Goal: Information Seeking & Learning: Learn about a topic

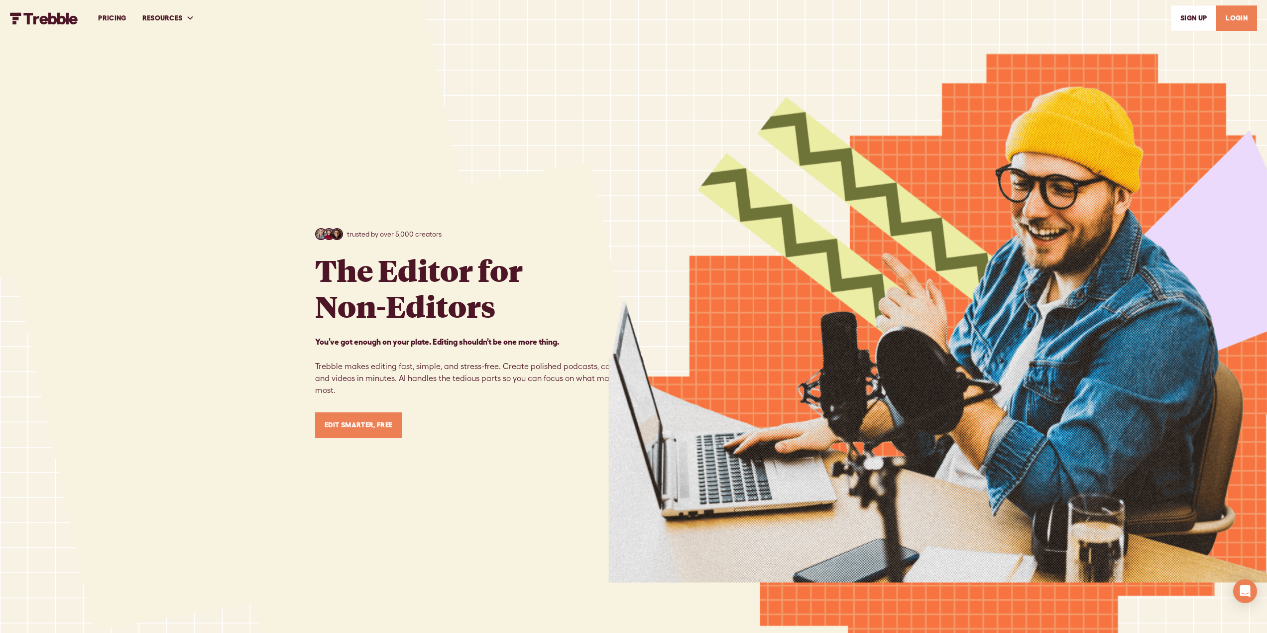
click at [114, 19] on link "PRICING" at bounding box center [112, 18] width 44 height 34
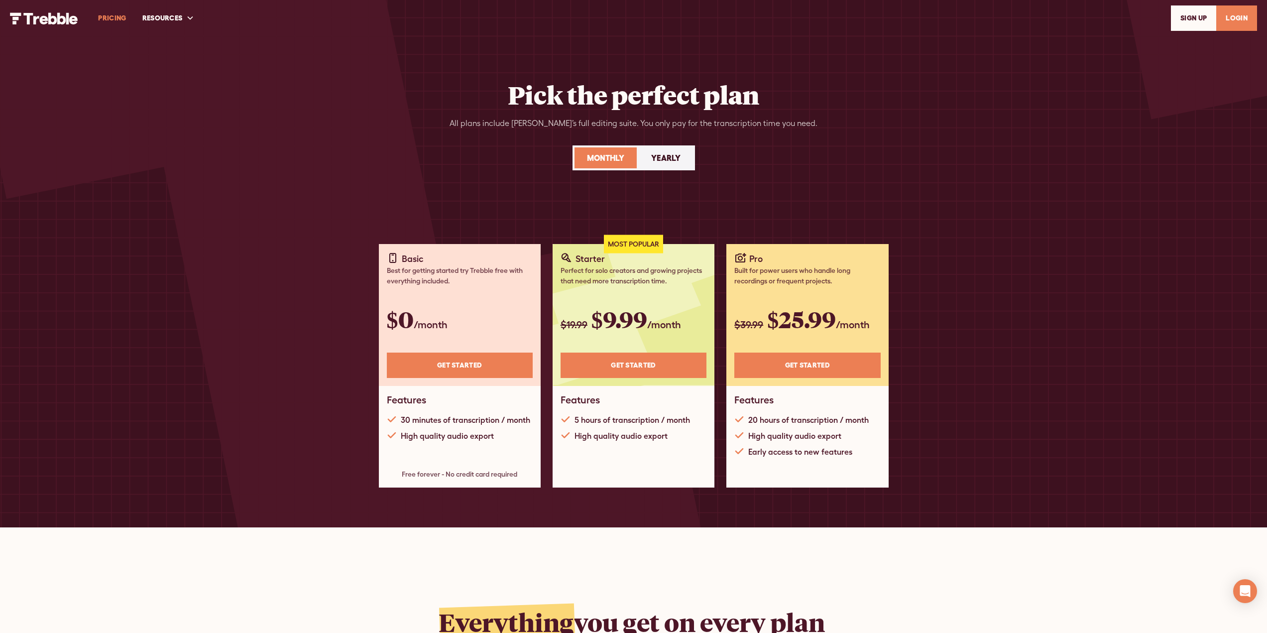
click at [56, 21] on img "home" at bounding box center [44, 18] width 68 height 12
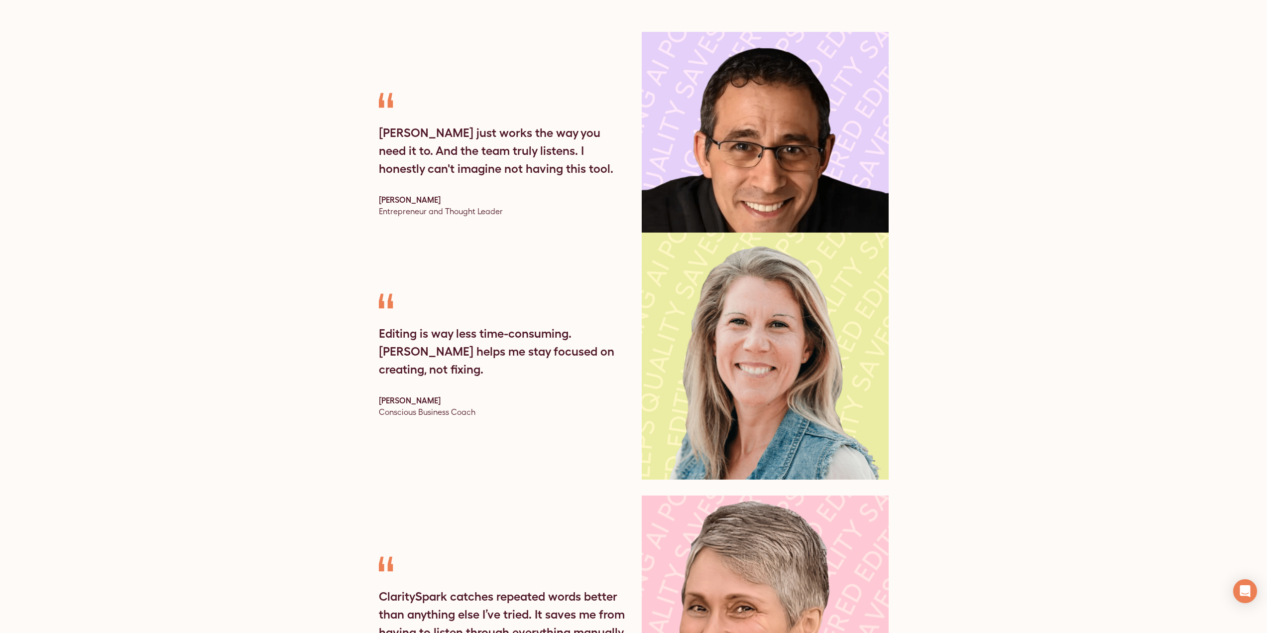
scroll to position [3484, 0]
